Goal: Ask a question

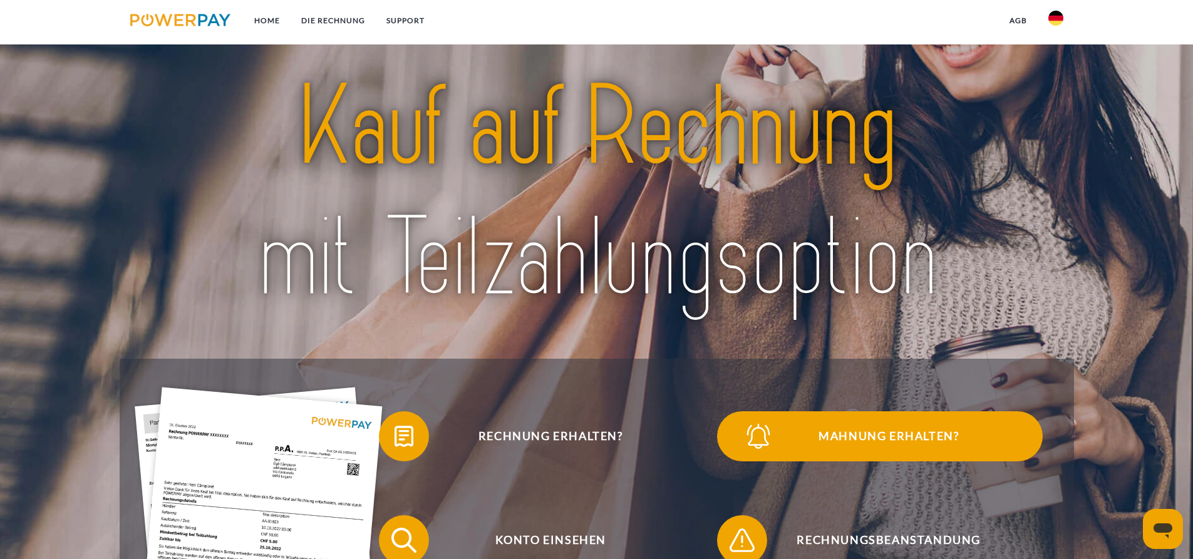
scroll to position [125, 0]
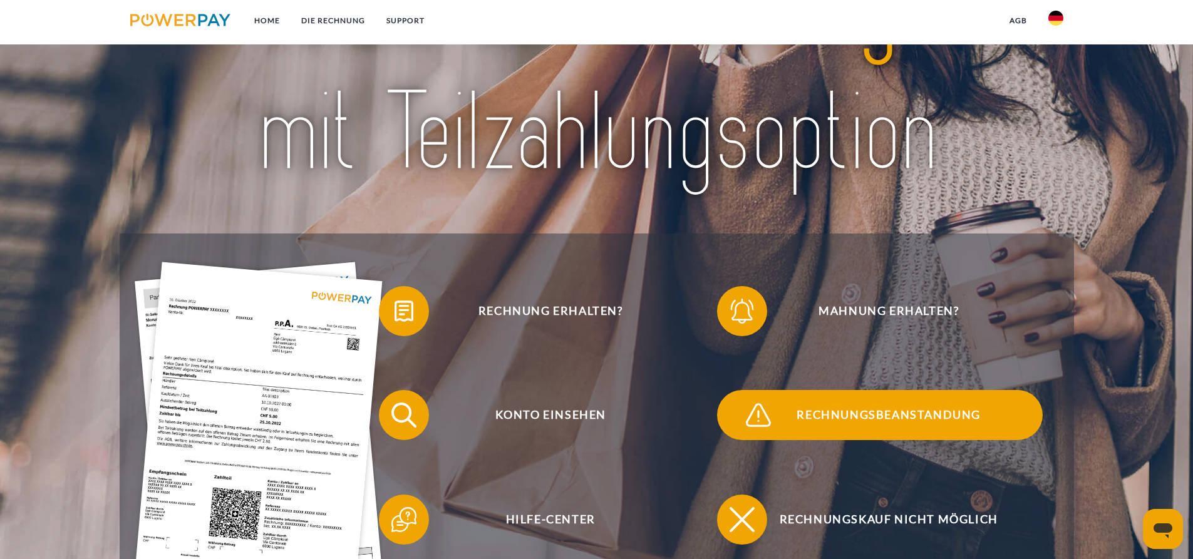
click at [873, 421] on span "Rechnungsbeanstandung" at bounding box center [888, 415] width 307 height 50
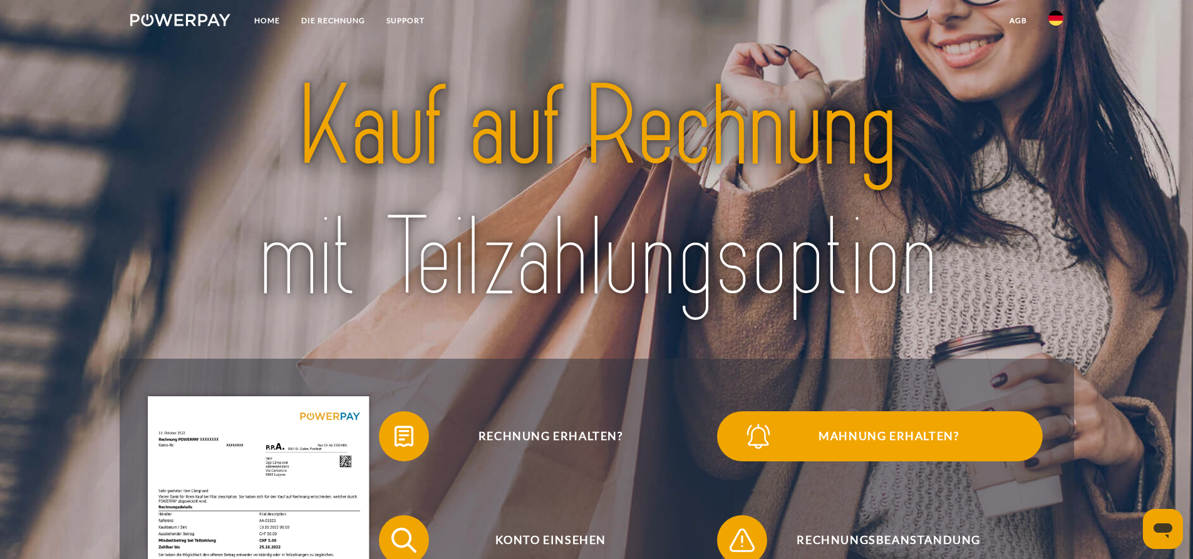
click at [834, 435] on span "Mahnung erhalten?" at bounding box center [888, 436] width 307 height 50
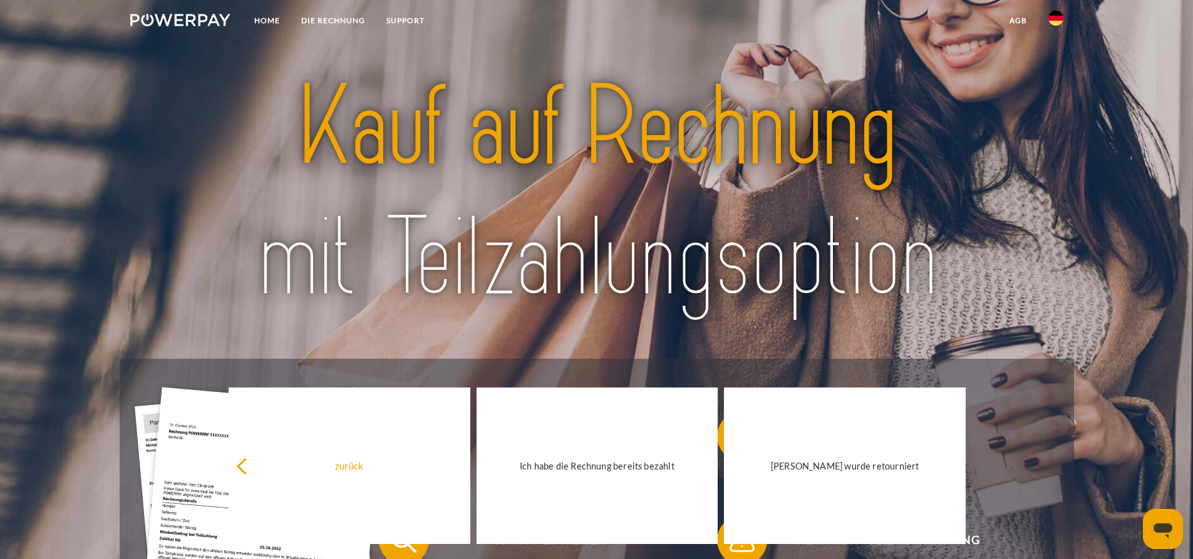
drag, startPoint x: 834, startPoint y: 435, endPoint x: 901, endPoint y: 302, distance: 148.4
click at [901, 302] on div "Rechnung erhalten? Mahnung erhalten? Konto einsehen" at bounding box center [597, 375] width 954 height 695
click at [901, 301] on img at bounding box center [596, 193] width 841 height 274
click at [1109, 520] on header "Home DIE RECHNUNG SUPPORT" at bounding box center [596, 406] width 1193 height 813
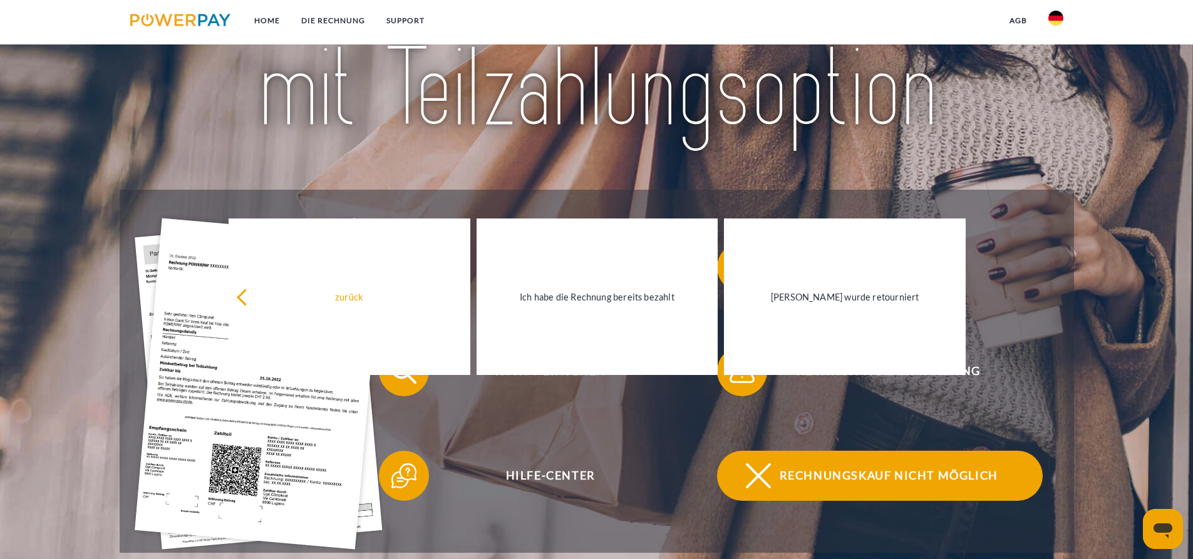
scroll to position [188, 0]
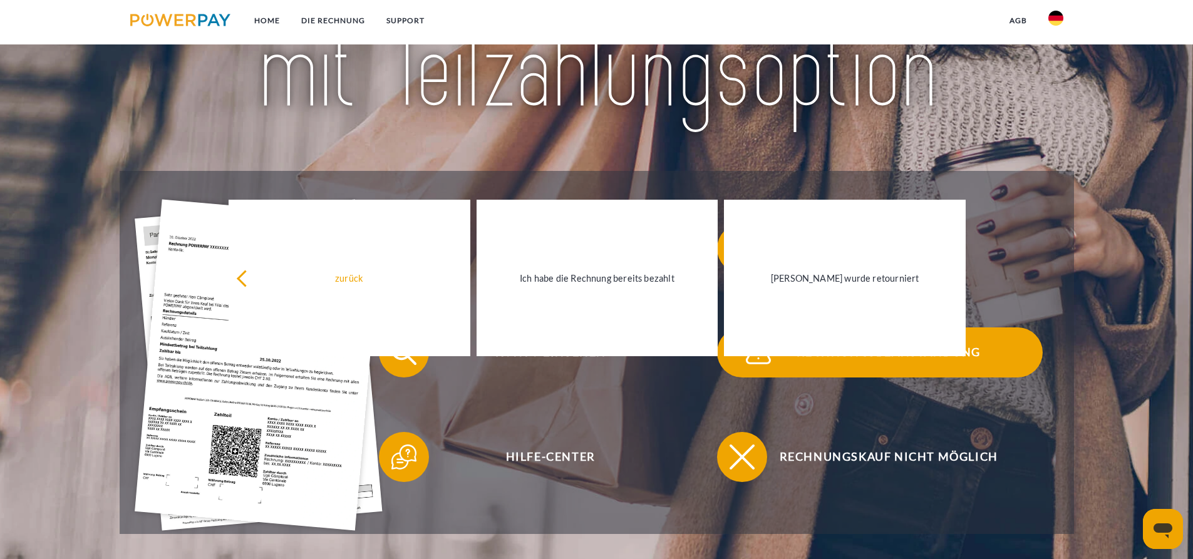
click at [767, 371] on button "Rechnungsbeanstandung" at bounding box center [880, 353] width 326 height 50
